Goal: Transaction & Acquisition: Purchase product/service

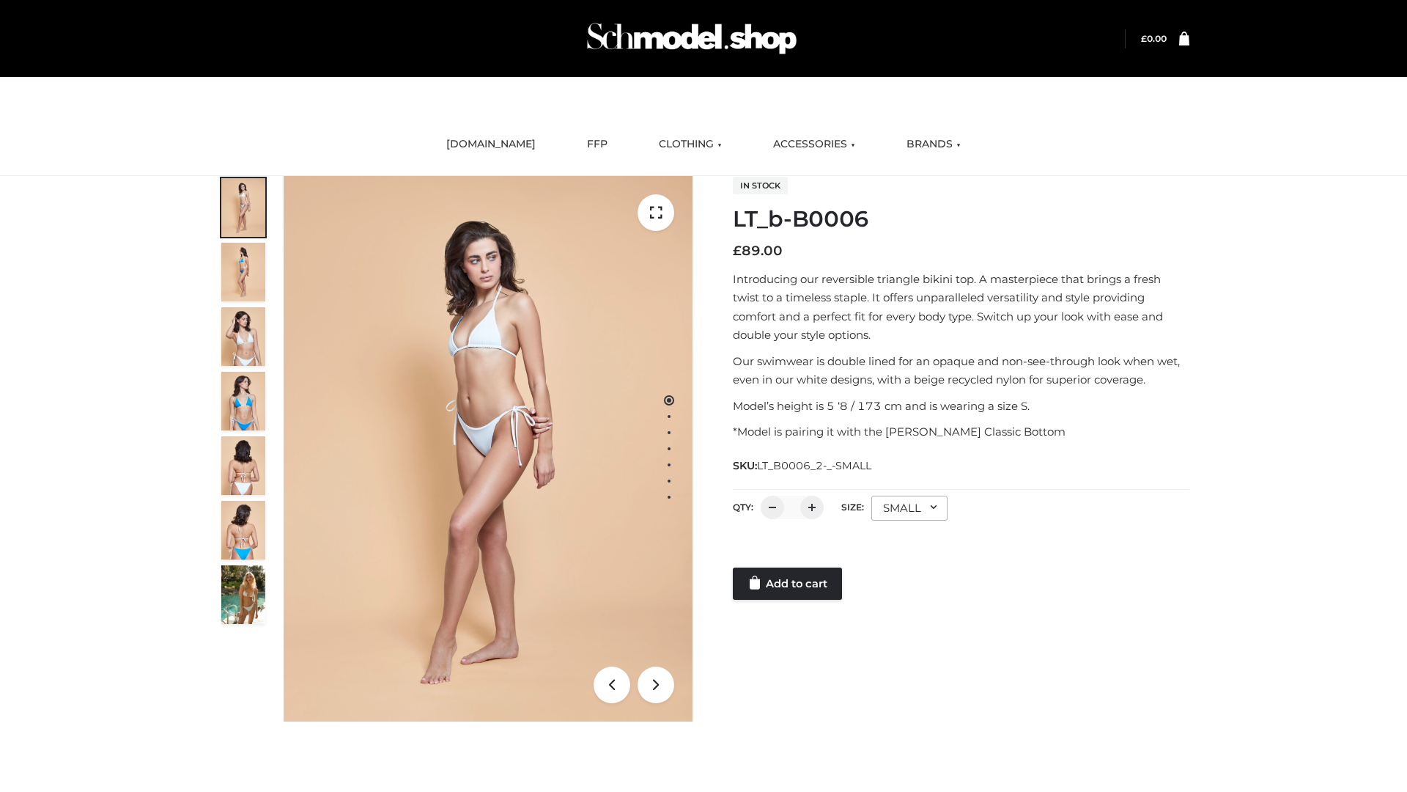
click at [789, 583] on link "Add to cart" at bounding box center [787, 583] width 109 height 32
